Goal: Task Accomplishment & Management: Manage account settings

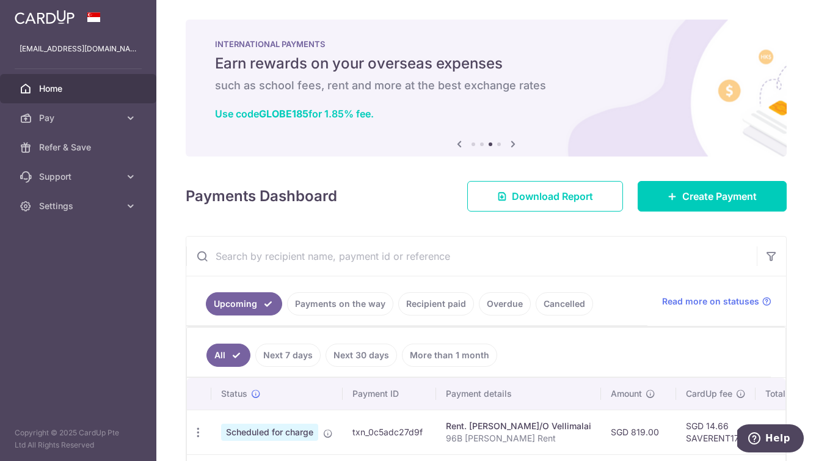
scroll to position [0, 275]
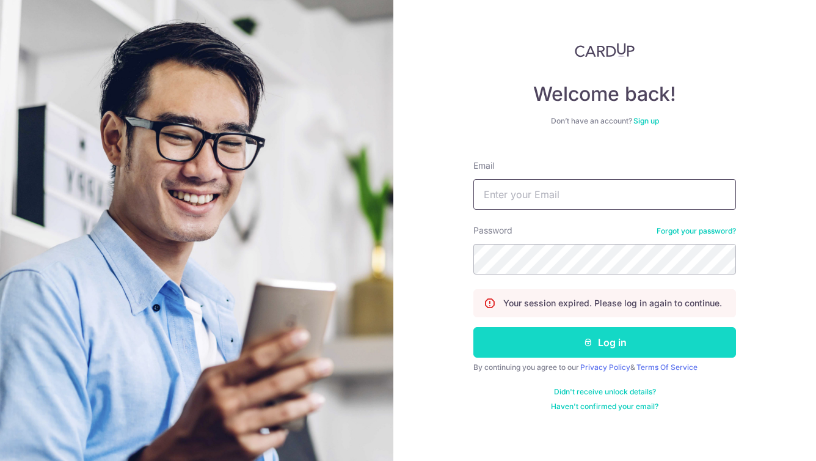
type input "[EMAIL_ADDRESS][DOMAIN_NAME]"
click at [545, 335] on button "Log in" at bounding box center [604, 342] width 263 height 31
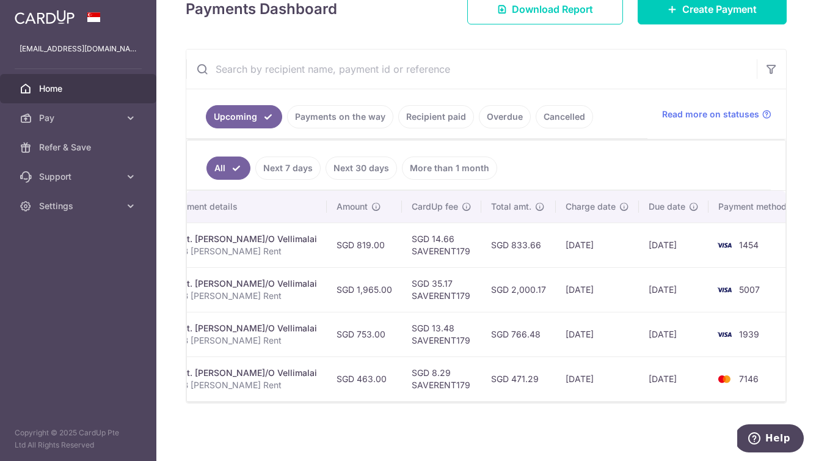
scroll to position [0, 275]
